Goal: Task Accomplishment & Management: Manage account settings

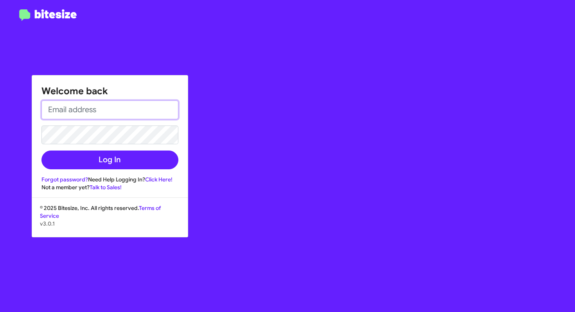
click at [61, 109] on input "email" at bounding box center [109, 110] width 137 height 19
type input "[PERSON_NAME][EMAIL_ADDRESS][DOMAIN_NAME]"
click at [41, 151] on button "Log In" at bounding box center [109, 160] width 137 height 19
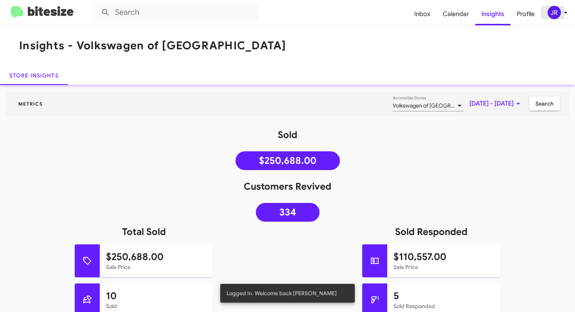
click at [558, 13] on div "JR" at bounding box center [554, 12] width 13 height 13
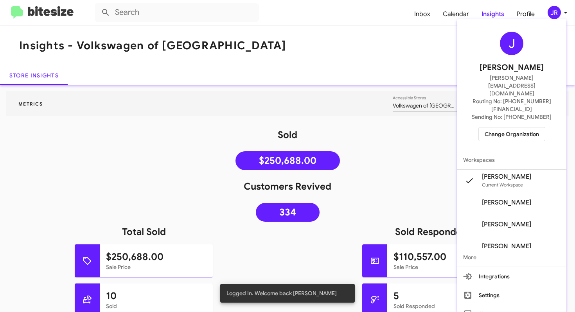
click at [516, 128] on span "Change Organization" at bounding box center [512, 134] width 54 height 13
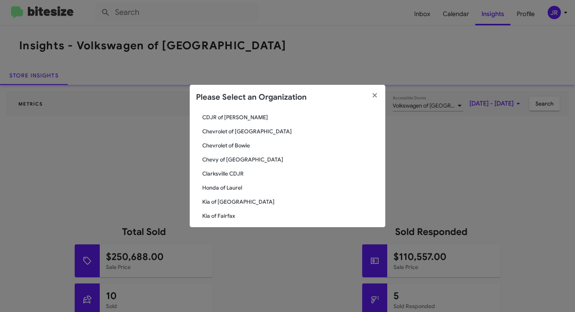
scroll to position [56, 0]
click at [274, 187] on span "Honda of Laurel" at bounding box center [290, 187] width 177 height 8
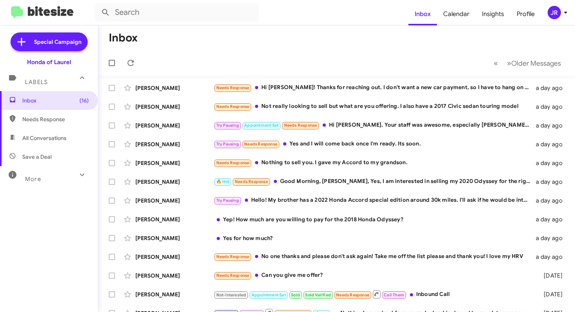
click at [558, 9] on div "JR" at bounding box center [554, 12] width 13 height 13
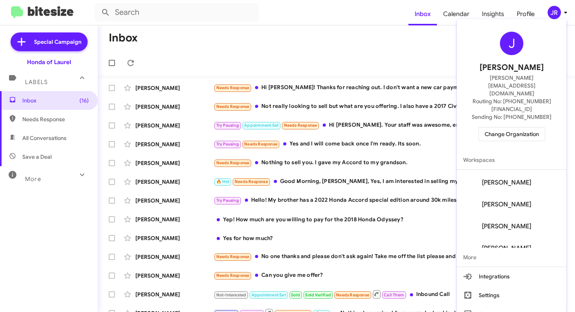
scroll to position [48, 0]
